Goal: Information Seeking & Learning: Learn about a topic

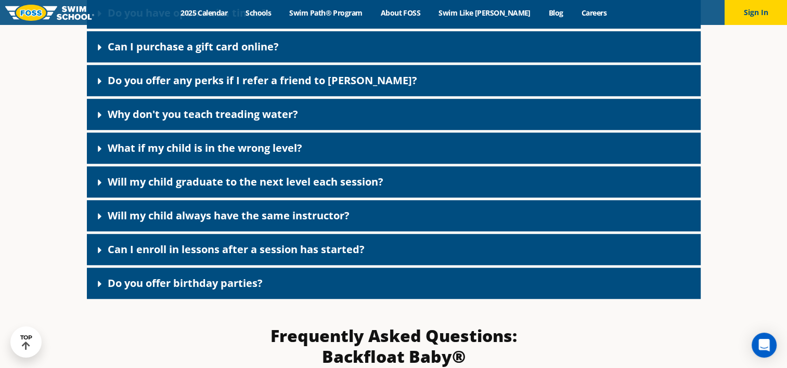
scroll to position [621, 0]
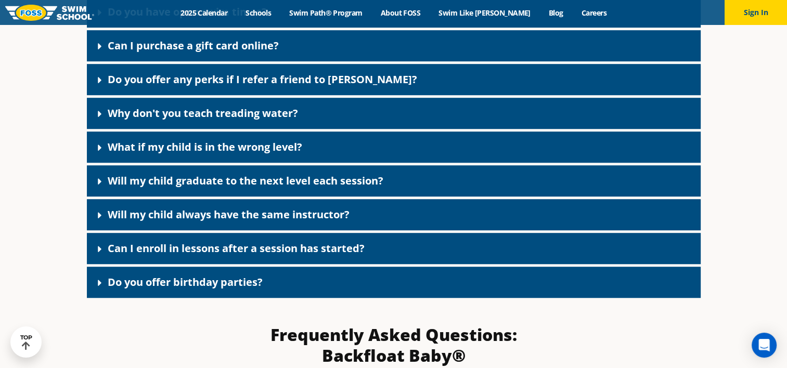
click at [250, 183] on link "Will my child graduate to the next level each session?" at bounding box center [246, 181] width 276 height 14
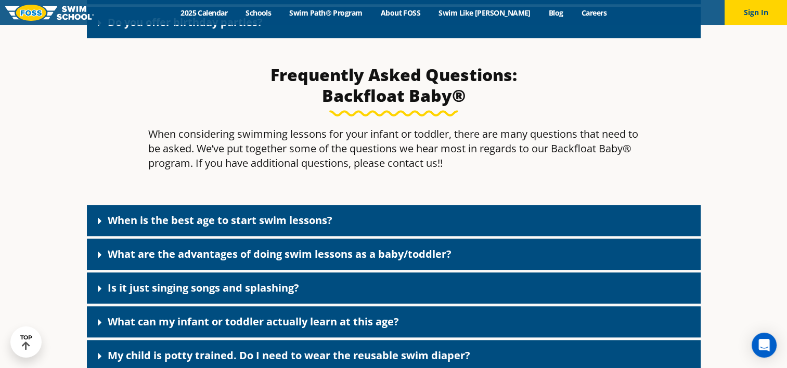
scroll to position [984, 0]
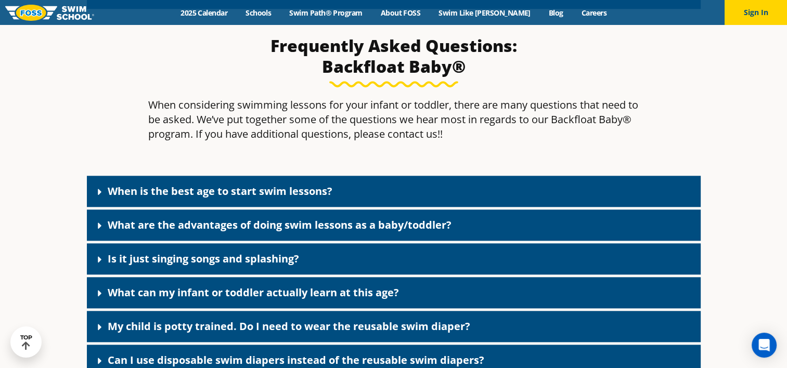
click at [302, 190] on link "When is the best age to start swim lessons?" at bounding box center [220, 191] width 225 height 14
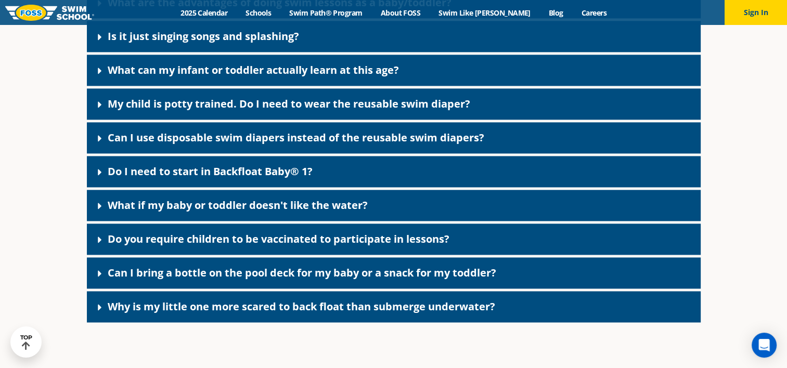
scroll to position [1417, 0]
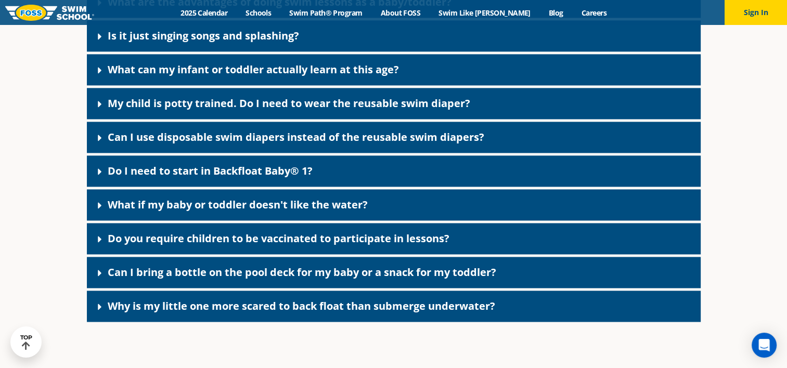
click at [335, 241] on link "Do you require children to be vaccinated to participate in lessons?" at bounding box center [279, 239] width 342 height 14
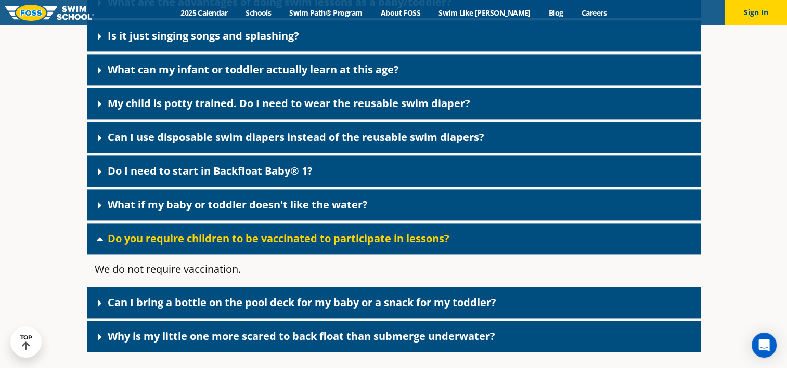
click at [337, 239] on link "Do you require children to be vaccinated to participate in lessons?" at bounding box center [279, 239] width 342 height 14
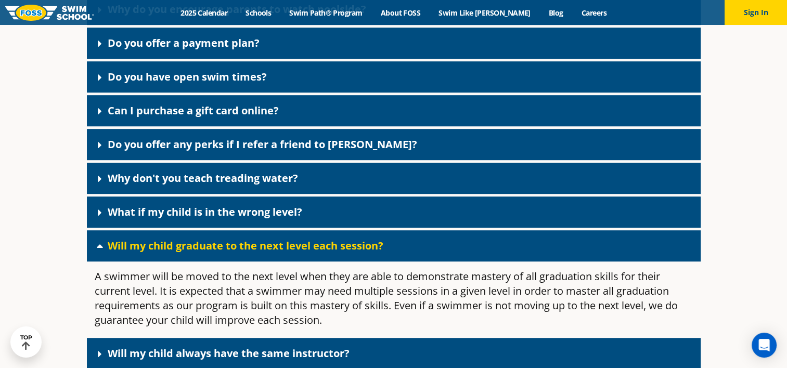
scroll to position [0, 0]
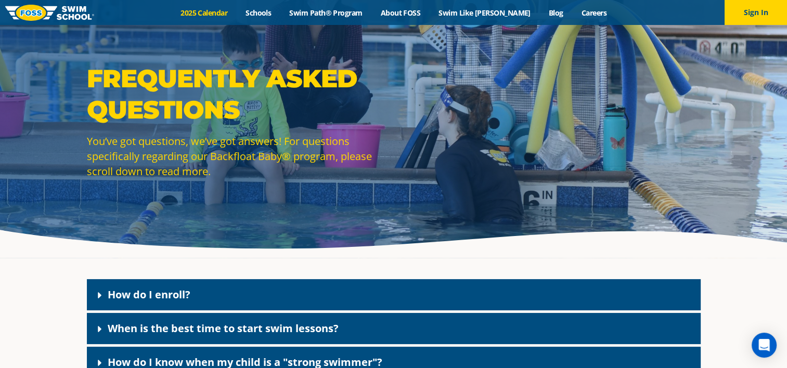
click at [226, 14] on link "2025 Calendar" at bounding box center [204, 13] width 65 height 10
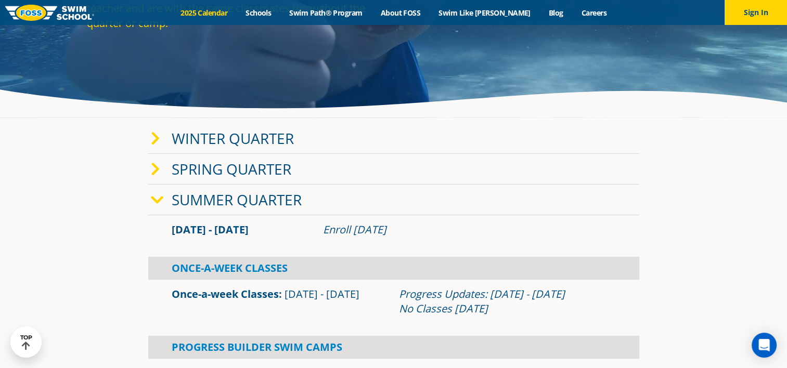
scroll to position [138, 0]
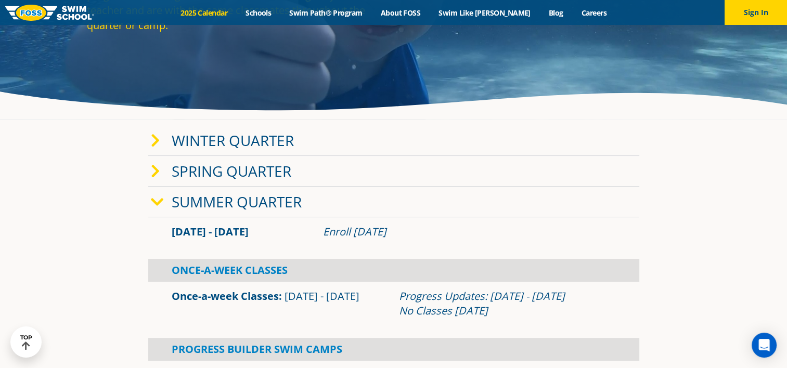
click at [275, 172] on link "Spring Quarter" at bounding box center [232, 171] width 120 height 20
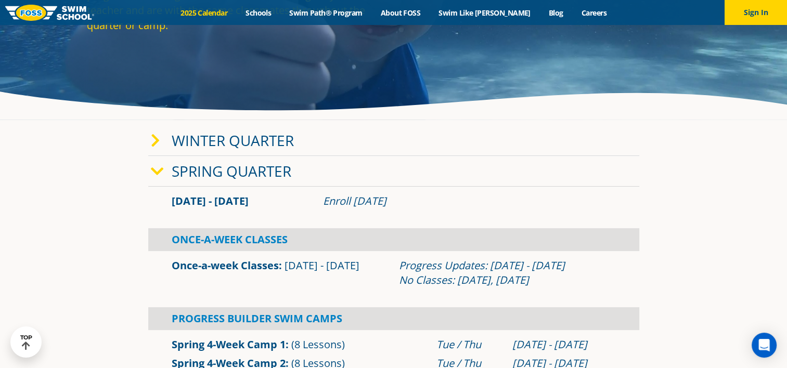
click at [275, 172] on link "Spring Quarter" at bounding box center [232, 171] width 120 height 20
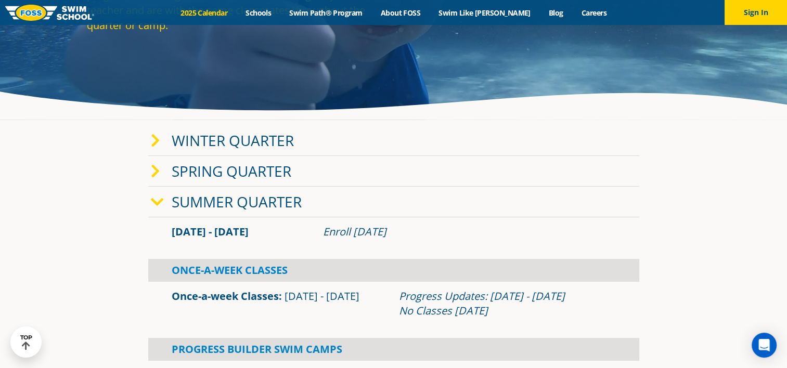
click at [277, 144] on link "Winter Quarter" at bounding box center [233, 141] width 122 height 20
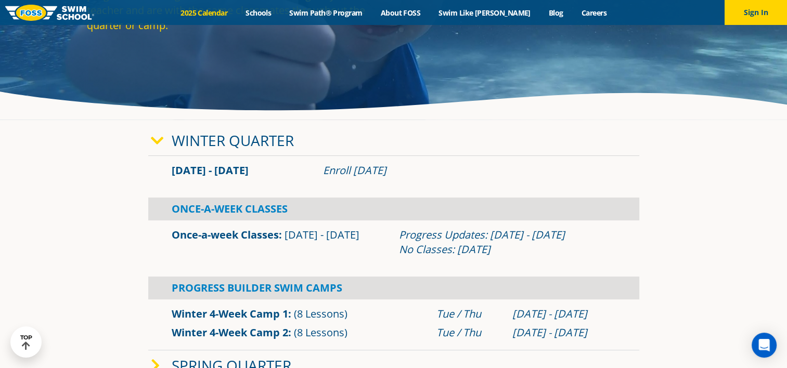
scroll to position [0, 0]
